Goal: Transaction & Acquisition: Purchase product/service

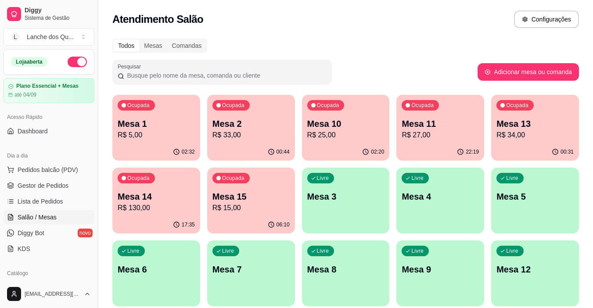
click at [259, 137] on p "R$ 33,00" at bounding box center [251, 135] width 77 height 11
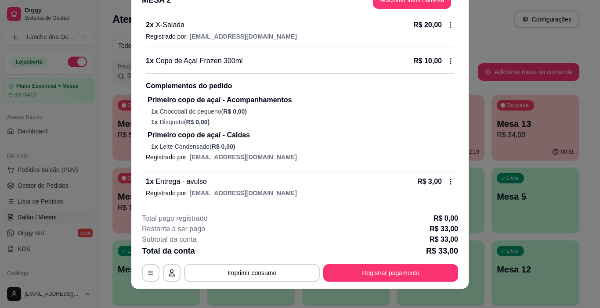
scroll to position [26, 0]
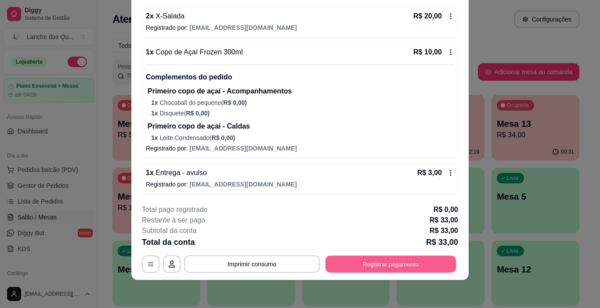
click at [409, 269] on button "Registrar pagamento" at bounding box center [390, 264] width 131 height 17
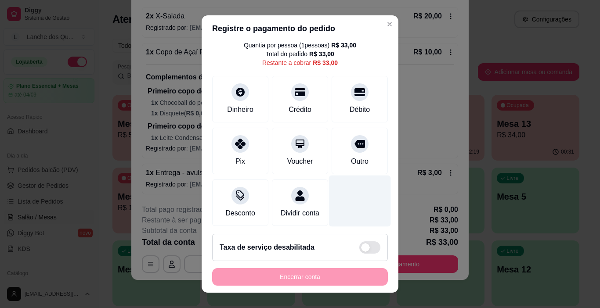
scroll to position [40, 0]
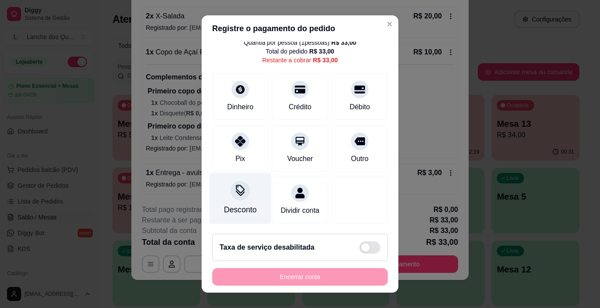
click at [242, 184] on div at bounding box center [240, 190] width 19 height 19
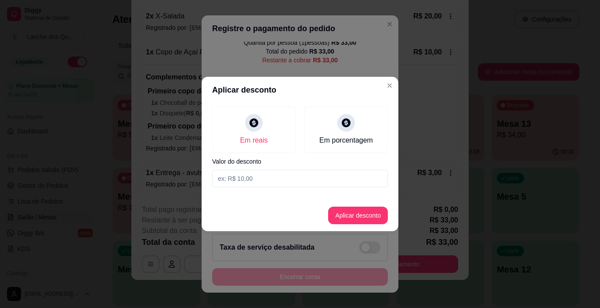
click at [288, 181] on input at bounding box center [300, 179] width 176 height 18
type input "3,00"
click at [357, 216] on button "Aplicar desconto" at bounding box center [358, 216] width 60 height 18
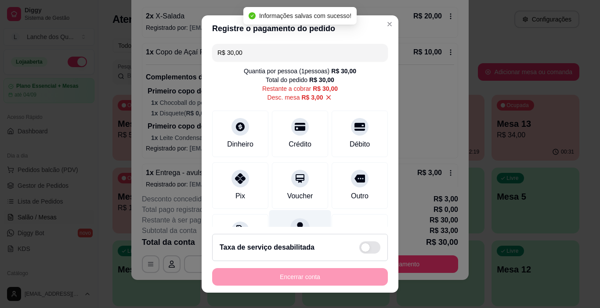
scroll to position [0, 0]
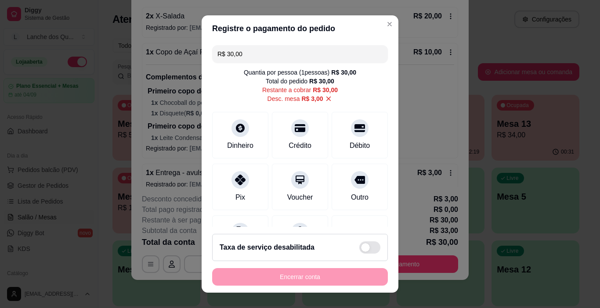
drag, startPoint x: 255, startPoint y: 50, endPoint x: 186, endPoint y: 45, distance: 69.6
click at [186, 45] on div "Registre o pagamento do pedido R$ 30,00 Quantia por pessoa ( 1 pessoas) R$ 30,0…" at bounding box center [300, 154] width 600 height 308
click at [243, 138] on div "Dinheiro" at bounding box center [241, 133] width 62 height 51
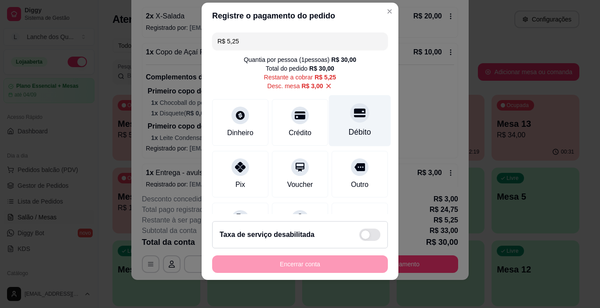
click at [354, 112] on icon at bounding box center [359, 112] width 11 height 11
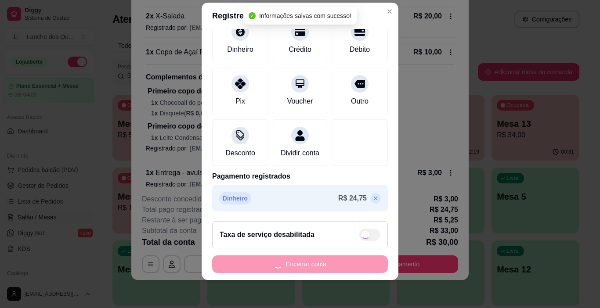
type input "R$ 0,00"
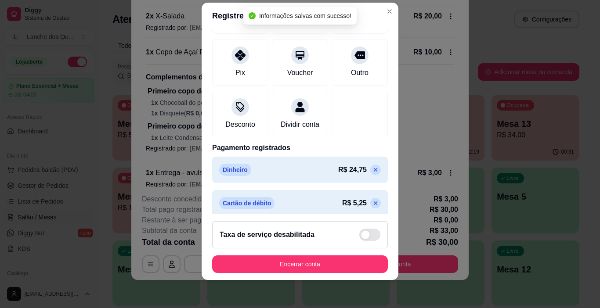
scroll to position [119, 0]
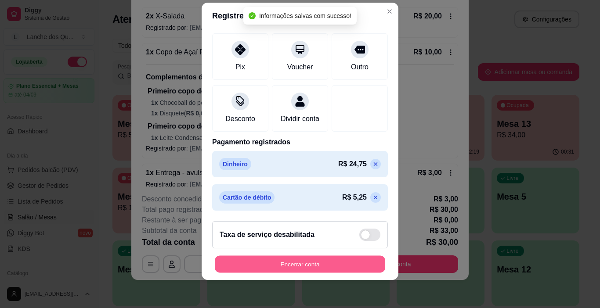
click at [341, 269] on button "Encerrar conta" at bounding box center [300, 264] width 170 height 17
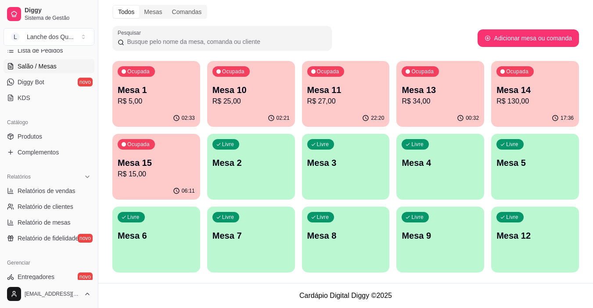
scroll to position [264, 0]
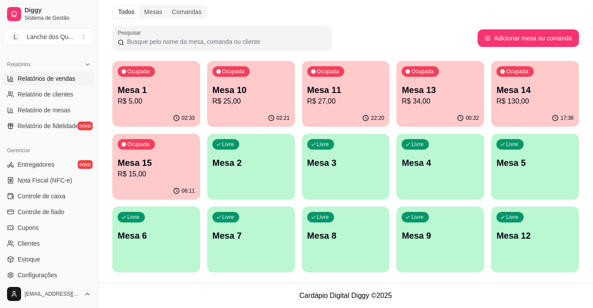
click at [51, 84] on link "Relatórios de vendas" at bounding box center [49, 79] width 91 height 14
select select "ALL"
select select "0"
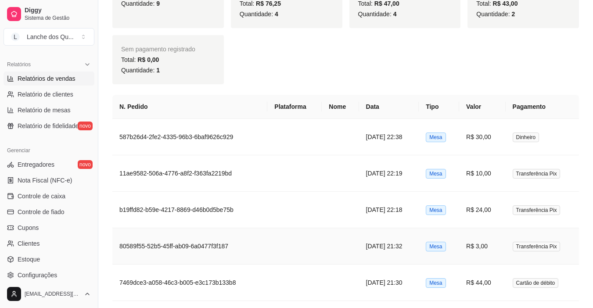
scroll to position [571, 0]
